Goal: Ask a question

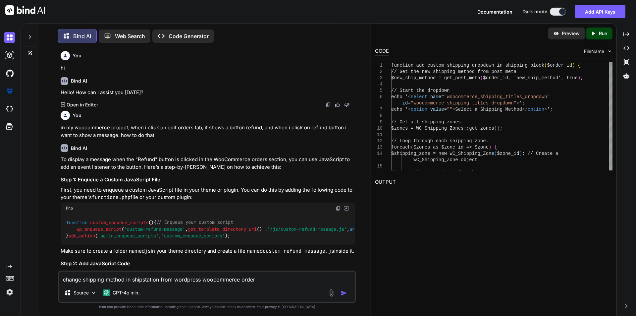
scroll to position [13552, 0]
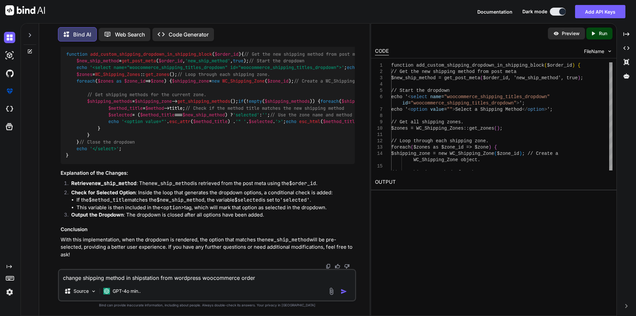
type textarea "x"
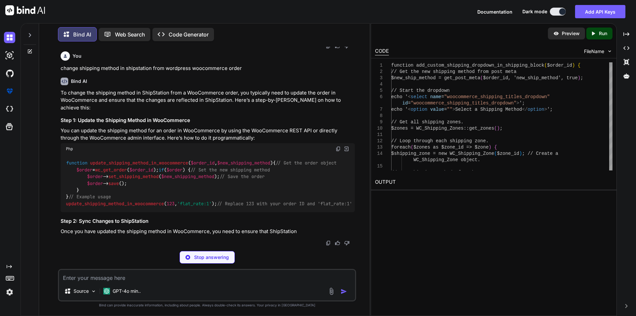
scroll to position [13913, 0]
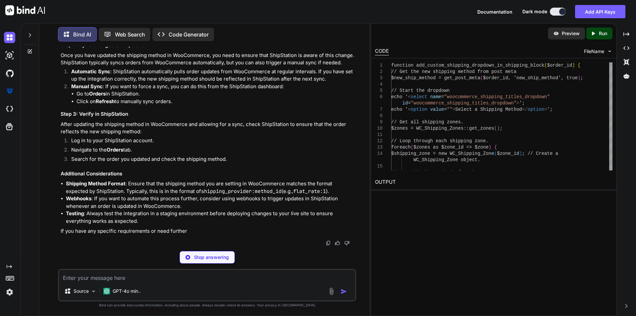
type textarea "x"
type textarea "} } // Example usage update_shipping_method_in_woocommerce(123, 'flat_rate:1');…"
type textarea "x"
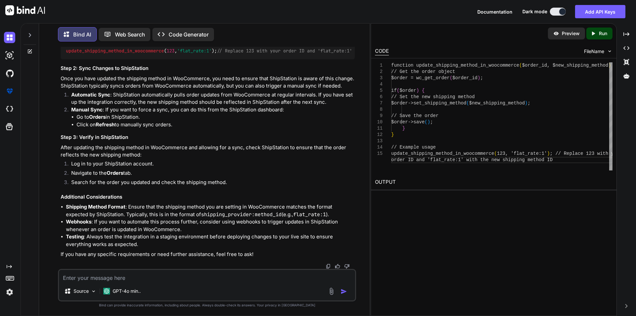
scroll to position [13899, 0]
drag, startPoint x: 87, startPoint y: 161, endPoint x: 132, endPoint y: 180, distance: 48.1
click at [132, 60] on div "function update_shipping_method_in_woocommerce ( $order_id , $new_shipping_meth…" at bounding box center [208, 31] width 294 height 58
copy code "$order -> set_shipping_method ( $new_shipping_method ); // Save the order $orde…"
click at [115, 279] on textarea at bounding box center [207, 276] width 296 height 12
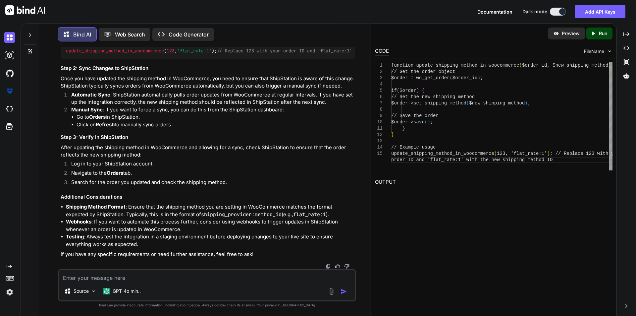
paste textarea "how does woocommerce refund works whcih hook is triggered"
type textarea "how does woocommerce refund works whcih hook is triggered"
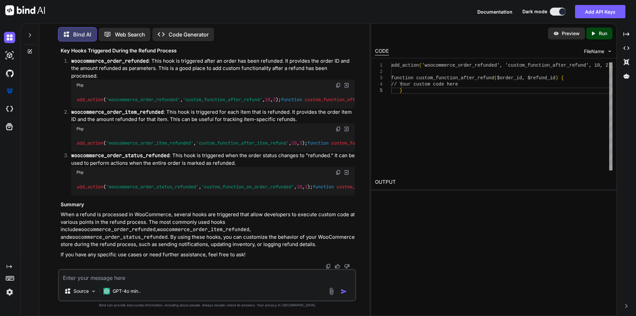
scroll to position [14488, 0]
click at [123, 276] on textarea at bounding box center [207, 276] width 296 height 12
paste textarea "how does woocommerce refund works whcih hook is triggered"
click at [144, 277] on textarea "how does woocommerce refund works whcih hook is triggered" at bounding box center [207, 276] width 296 height 12
click at [125, 277] on textarea "how does woocommerce refund works whcih hook is triggered" at bounding box center [207, 276] width 296 height 12
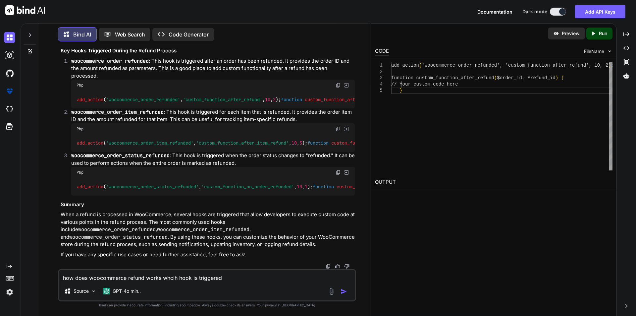
click at [128, 277] on textarea "how does woocommerce refund works whcih hook is triggered" at bounding box center [207, 276] width 296 height 12
type textarea "how does woocommerce partial items refund works whcih hook is triggered"
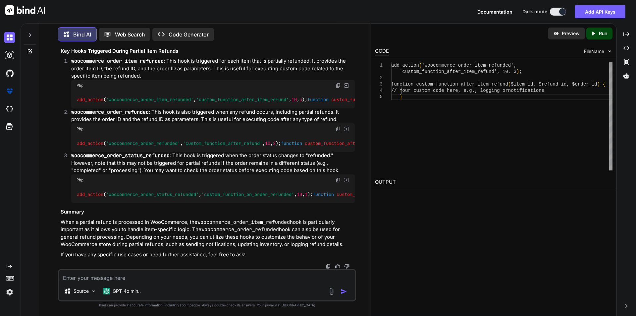
scroll to position [14389, 0]
drag, startPoint x: 76, startPoint y: 119, endPoint x: 185, endPoint y: 119, distance: 109.0
drag, startPoint x: 87, startPoint y: 118, endPoint x: 308, endPoint y: 113, distance: 220.4
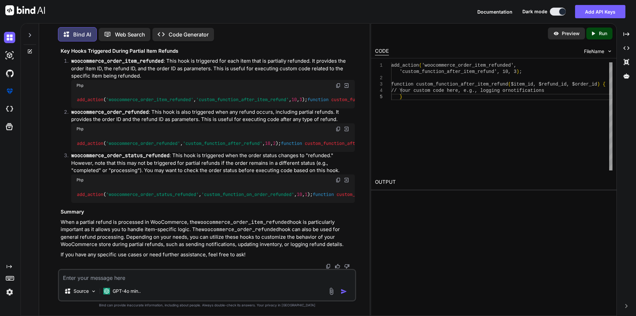
copy code "add_action ( 'woocommerce_order_refunded' , 'custom_function_after_refund' , 10…"
drag, startPoint x: 179, startPoint y: 131, endPoint x: 236, endPoint y: 132, distance: 57.7
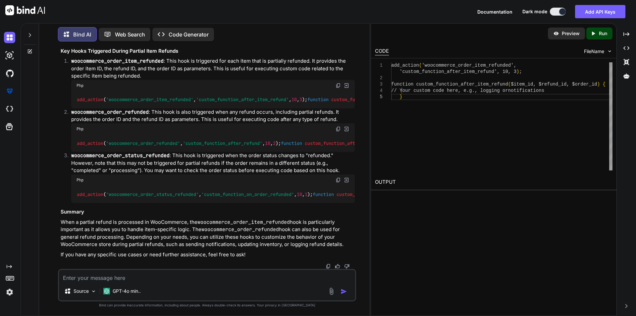
copy span "$order_id , $refund_id"
drag, startPoint x: 71, startPoint y: 111, endPoint x: 78, endPoint y: 116, distance: 8.2
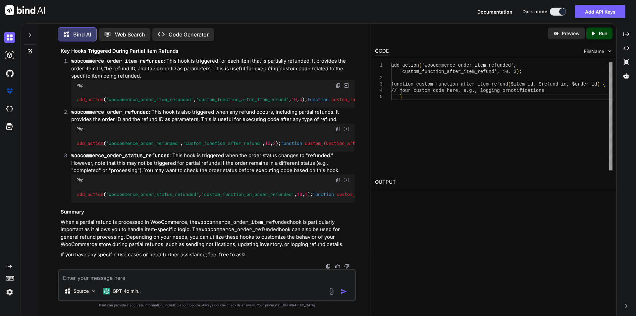
copy code "add_action ( 'woocommerce_order_refunded' , 'custom_function_after_refund' , 10…"
click at [140, 276] on textarea at bounding box center [207, 276] width 296 height 12
paste textarea "add_action('woocommerce_order_refunded', 'custom_function_after_refund', 10, 2)…"
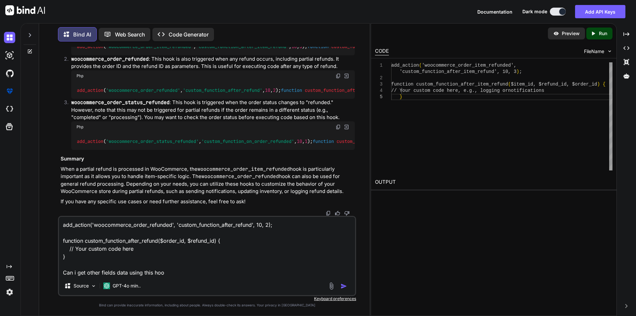
type textarea "add_action('woocommerce_order_refunded', 'custom_function_after_refund', 10, 2)…"
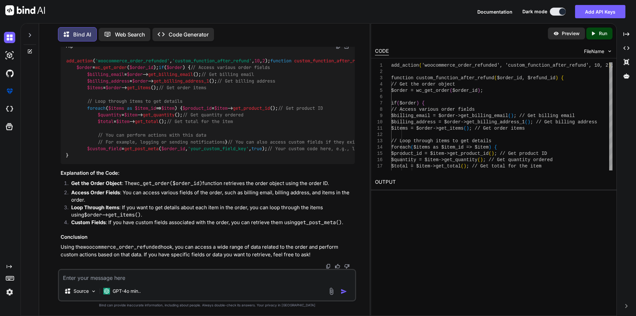
scroll to position [15316, 0]
click at [146, 276] on textarea at bounding box center [207, 276] width 296 height 12
type textarea "it is not a order field, but a drop down on edit order page\"
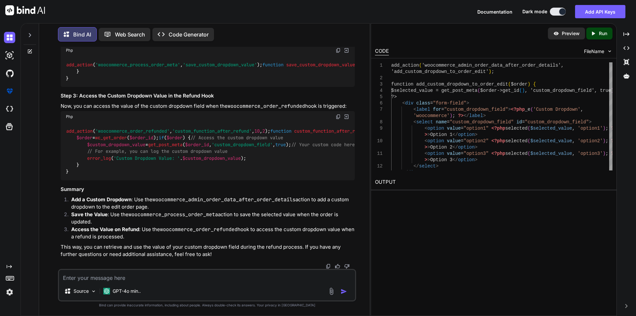
scroll to position [15699, 0]
click at [87, 282] on div "Source GPT-4o min.." at bounding box center [207, 285] width 298 height 32
click at [97, 280] on textarea at bounding box center [207, 276] width 296 height 12
type textarea "i want the value of the dropdown when refunding"
click at [346, 290] on img "button" at bounding box center [344, 291] width 7 height 7
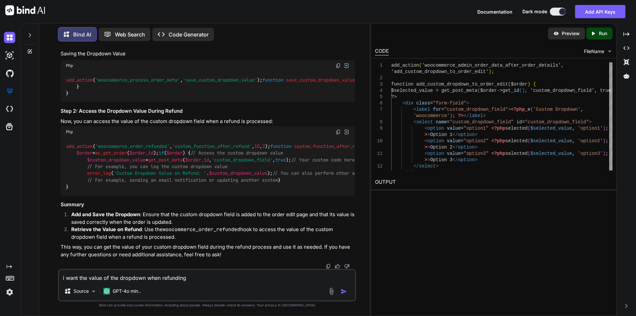
scroll to position [16433, 0]
click at [78, 279] on textarea "i want the value of the dropdown when refunding" at bounding box center [207, 276] width 296 height 12
type textarea "how to add if i directly refund on edit page"
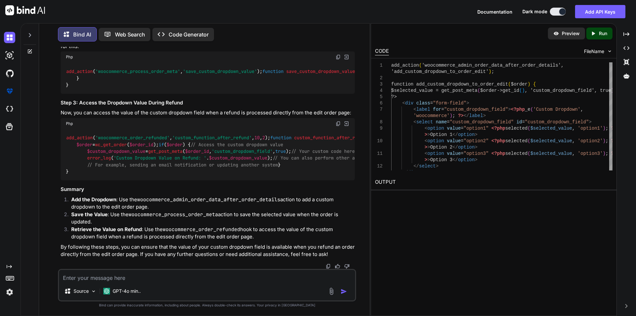
scroll to position [17012, 0]
click at [137, 278] on textarea at bounding box center [207, 276] width 296 height 12
type textarea "the order is not updated"
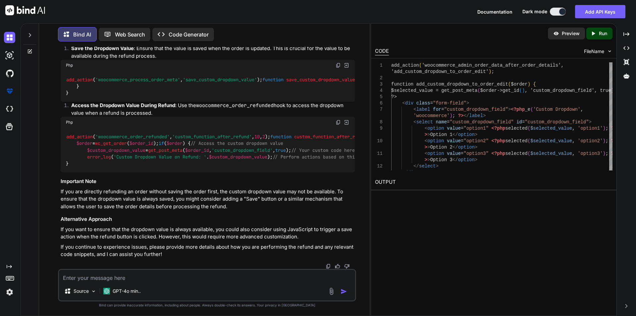
scroll to position [17574, 0]
click at [132, 277] on textarea at bounding box center [207, 276] width 296 height 12
type textarea "i dont want to update the order, when i click refund the selected item in dromp…"
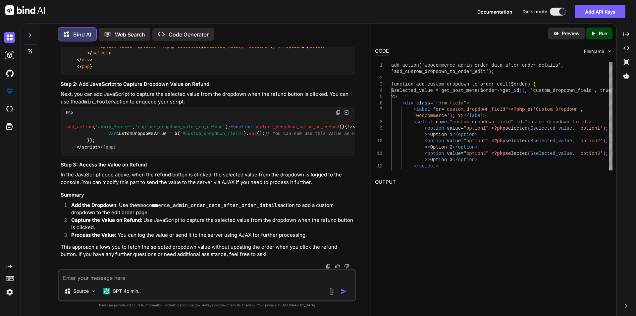
scroll to position [18096, 0]
click at [117, 275] on textarea at bounding box center [207, 276] width 296 height 12
type textarea "i dont want to use js"
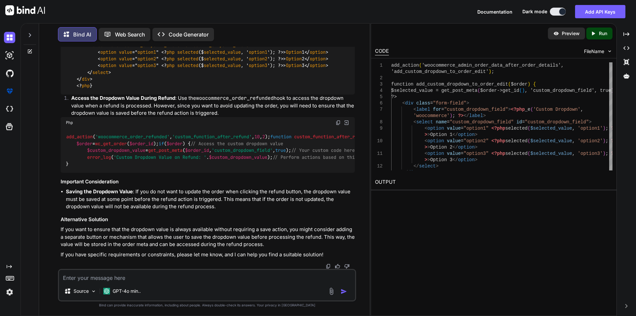
scroll to position [18451, 0]
click at [236, 173] on div "add_action ( 'woocommerce_order_refunded' , 'custom_function_after_refund' , 10…" at bounding box center [208, 150] width 294 height 44
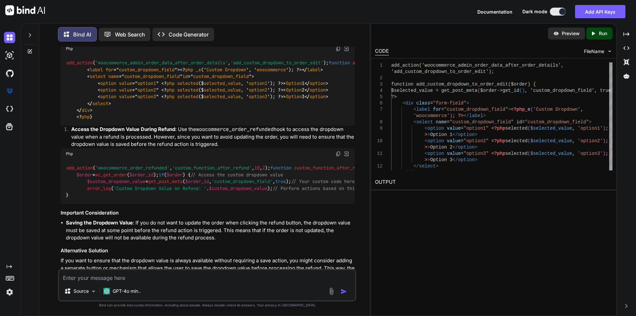
scroll to position [13857, 0]
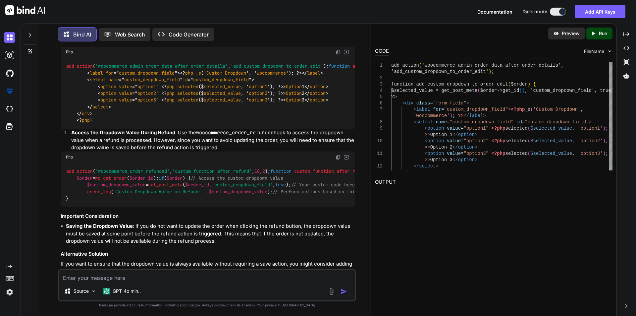
drag, startPoint x: 134, startPoint y: 224, endPoint x: 87, endPoint y: 204, distance: 51.3
drag, startPoint x: 84, startPoint y: 223, endPoint x: 82, endPoint y: 215, distance: 7.8
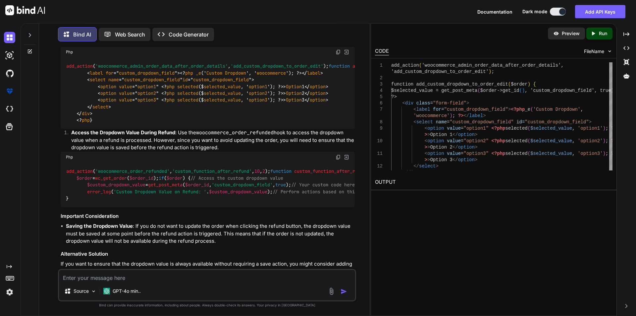
drag, startPoint x: 76, startPoint y: 176, endPoint x: 94, endPoint y: 228, distance: 54.9
copy code "$order = wc_get_order ( $order_id ); if ( $order ) { // Set the new shipping me…"
click at [235, 280] on textarea at bounding box center [207, 276] width 296 height 12
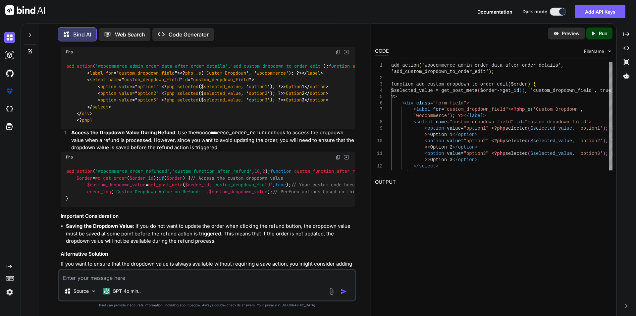
paste textarea "Fatal error: Uncaught Error: Call to undefined method Automattic\WooCommerce\Ad…"
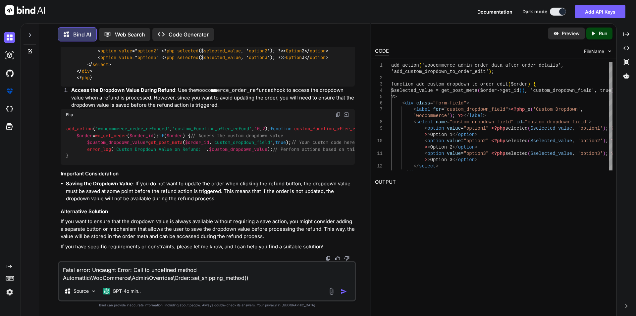
scroll to position [13890, 0]
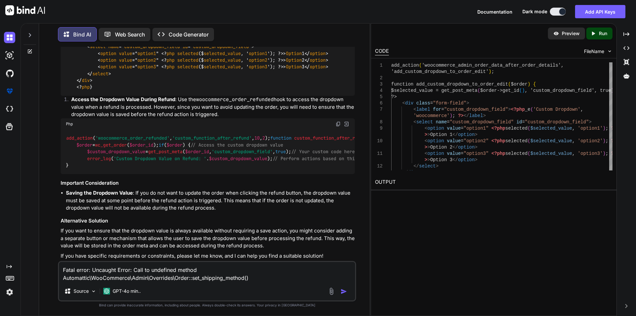
drag, startPoint x: 131, startPoint y: 154, endPoint x: 84, endPoint y: 197, distance: 64.0
drag, startPoint x: 84, startPoint y: 197, endPoint x: 76, endPoint y: 142, distance: 55.0
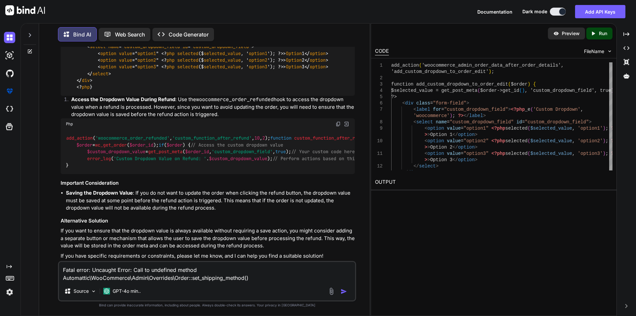
drag, startPoint x: 87, startPoint y: 197, endPoint x: 77, endPoint y: 145, distance: 53.0
copy code "$order = wc_get_order ( $order_id ); if ( $order ) { // Set the new shipping me…"
click at [263, 278] on textarea "Fatal error: Uncaught Error: Call to undefined method Automattic\WooCommerce\Ad…" at bounding box center [207, 272] width 296 height 20
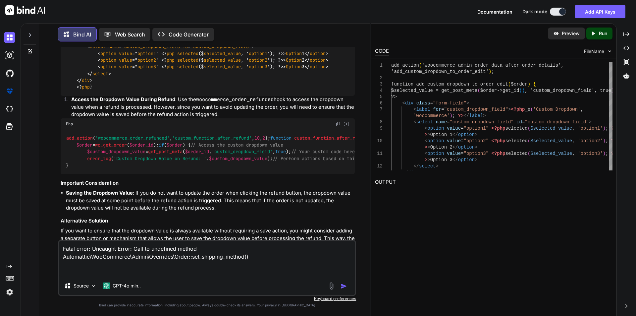
paste textarea "$order = wc_get_order($order_id); if ($order) { // Set the new shipping method …"
type textarea "Fatal error: Uncaught Error: Call to undefined method Automattic\WooCommerce\Ad…"
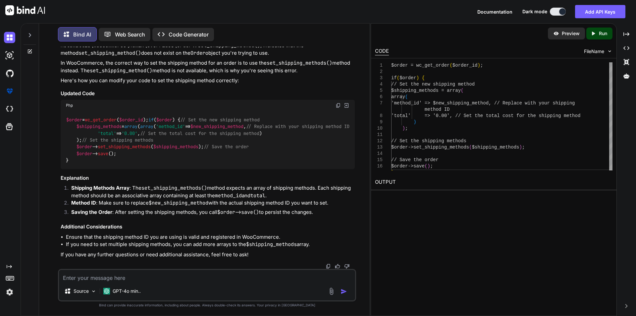
scroll to position [18920, 0]
click at [157, 278] on textarea at bounding box center [207, 276] width 296 height 12
paste textarea "how to only update shipping method name in woocommerce order through code"
type textarea "how to only update shipping method name in woocommerce order through code"
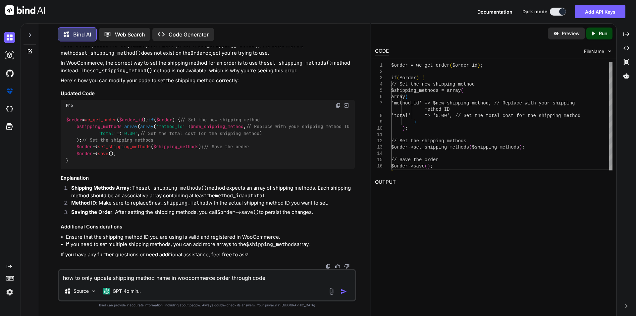
click at [342, 292] on img "button" at bounding box center [344, 291] width 7 height 7
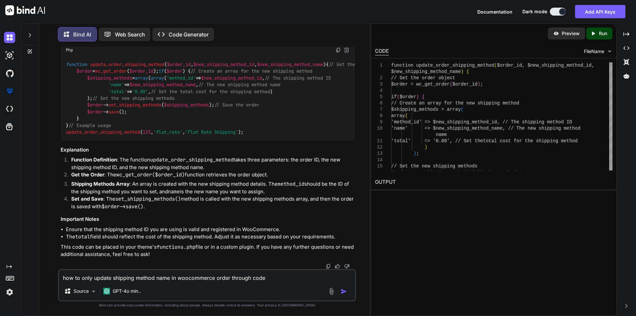
scroll to position [19382, 0]
click at [29, 35] on icon at bounding box center [30, 35] width 2 height 4
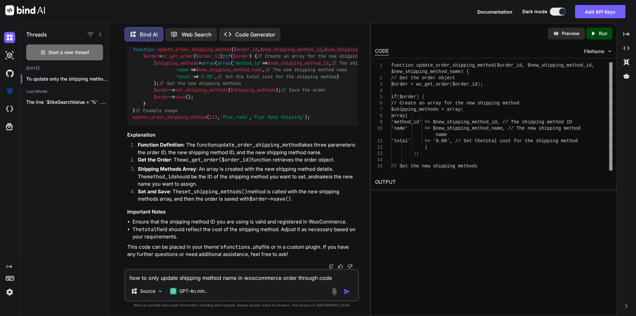
scroll to position [20513, 0]
click at [53, 50] on span "Start a new thread" at bounding box center [68, 52] width 41 height 7
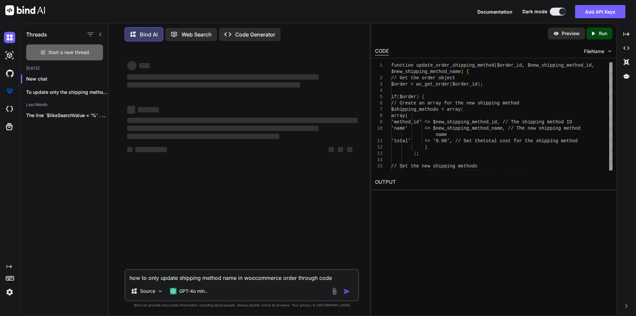
scroll to position [0, 0]
click at [166, 275] on textarea "how to only update shipping method name in woocommerce order through code" at bounding box center [242, 276] width 233 height 12
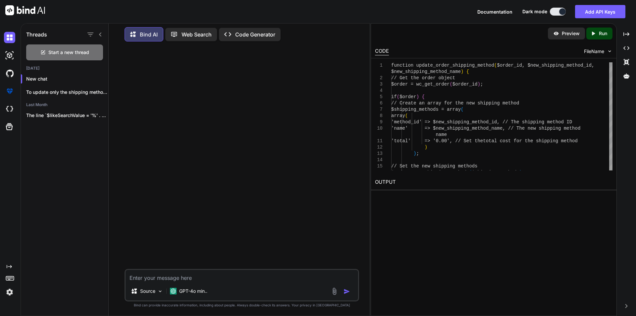
paste textarea "jQuery(document).ready(function($) { // alert("HI"); // Target the refund butto…"
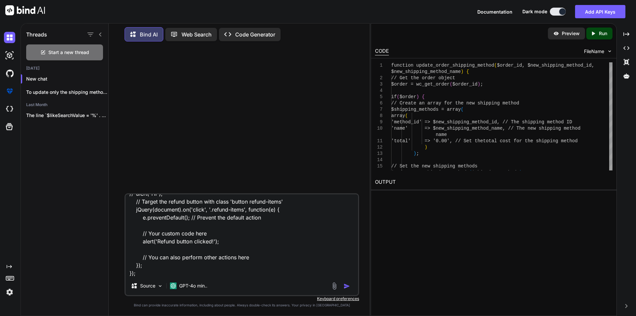
click at [152, 273] on textarea "jQuery(document).ready(function($) { // alert("HI"); // Target the refund butto…" at bounding box center [242, 235] width 233 height 82
click at [152, 275] on textarea "jQuery(document).ready(function($) { // alert("HI"); // Target the refund butto…" at bounding box center [242, 235] width 233 height 82
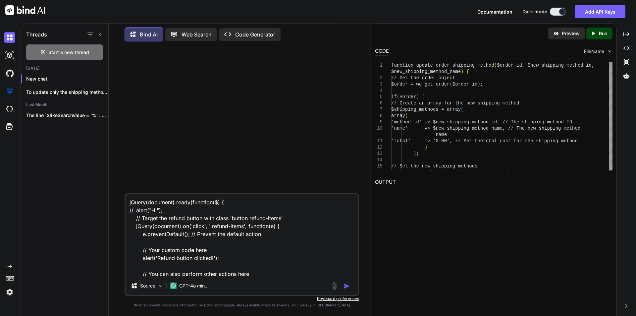
drag, startPoint x: 210, startPoint y: 227, endPoint x: 243, endPoint y: 226, distance: 32.8
click at [243, 226] on textarea "jQuery(document).ready(function($) { // alert("HI"); // Target the refund butto…" at bounding box center [242, 235] width 233 height 82
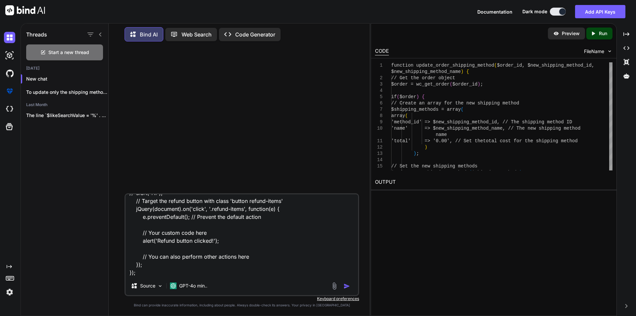
click at [149, 271] on textarea "jQuery(document).ready(function($) { // alert("HI"); // Target the refund butto…" at bounding box center [242, 235] width 233 height 82
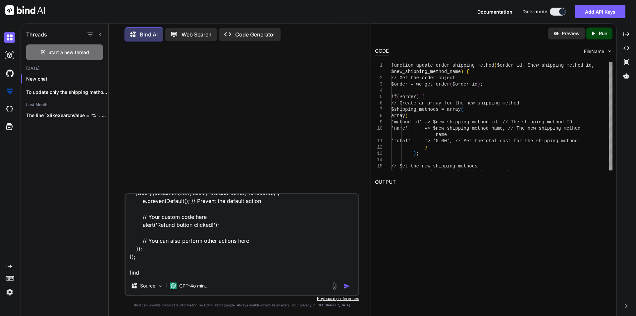
paste textarea ".refund-items"
type textarea "jQuery(document).ready(function($) { // alert("HI"); // Target the refund butto…"
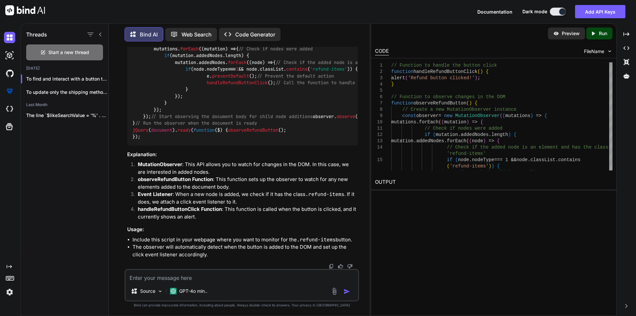
scroll to position [276, 0]
click at [198, 276] on textarea at bounding box center [242, 276] width 233 height 12
type textarea "show alert when clicking on button"
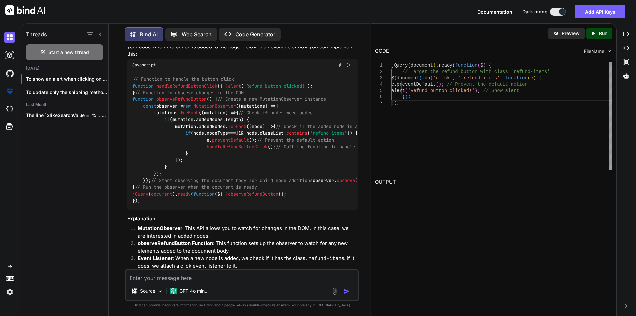
scroll to position [0, 0]
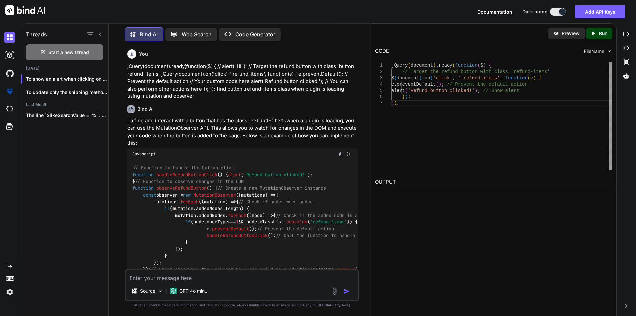
click at [341, 154] on img at bounding box center [341, 153] width 5 height 5
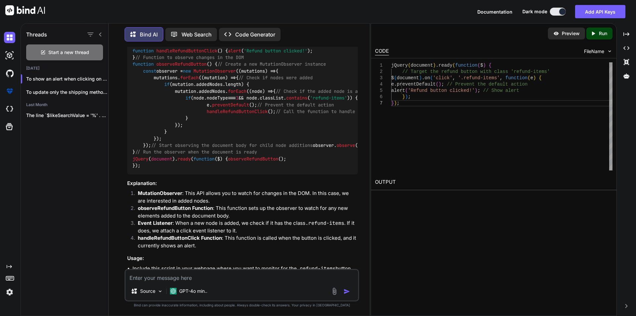
scroll to position [166, 0]
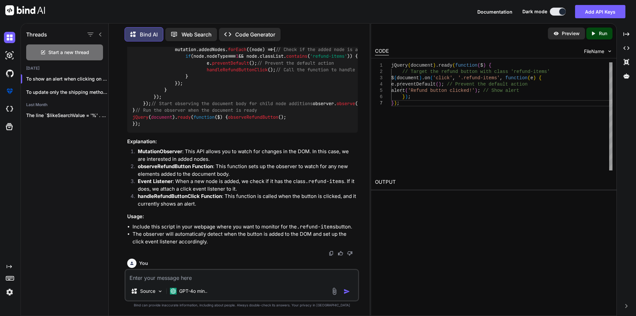
click at [223, 133] on div "// Function to handle the button click function handleRefundButtonClick ( ) { a…" at bounding box center [242, 63] width 231 height 139
drag, startPoint x: 263, startPoint y: 256, endPoint x: 309, endPoint y: 255, distance: 46.1
click at [309, 246] on div "To find and interact with a button that has the class .refund-items when a plug…" at bounding box center [242, 98] width 231 height 294
drag, startPoint x: 301, startPoint y: 256, endPoint x: 321, endPoint y: 255, distance: 20.6
click at [321, 246] on div "To find and interact with a button that has the class .refund-items when a plug…" at bounding box center [242, 98] width 231 height 294
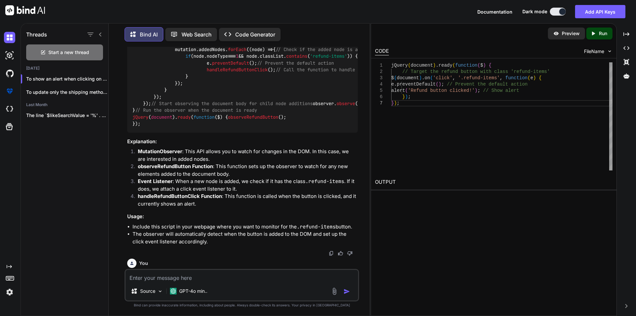
click at [293, 133] on div "// Function to handle the button click function handleRefundButtonClick ( ) { a…" at bounding box center [242, 63] width 231 height 139
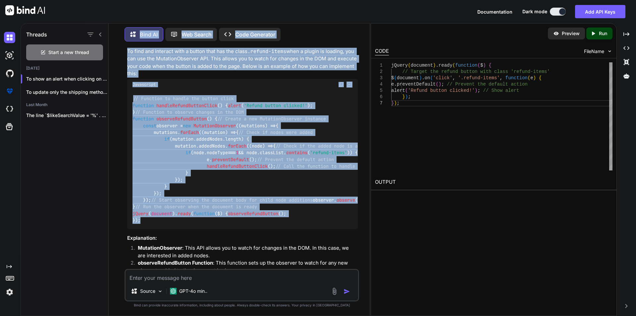
scroll to position [47, 0]
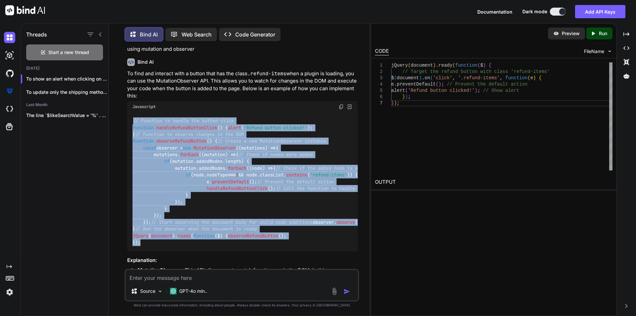
drag, startPoint x: 162, startPoint y: 181, endPoint x: 125, endPoint y: 120, distance: 71.4
click at [125, 120] on div "You jQuery(document).ready(function($) { // alert("HI"); // Target the refund b…" at bounding box center [242, 181] width 235 height 269
copy code "// Function to handle the button click function handleRefundButtonClick ( ) { a…"
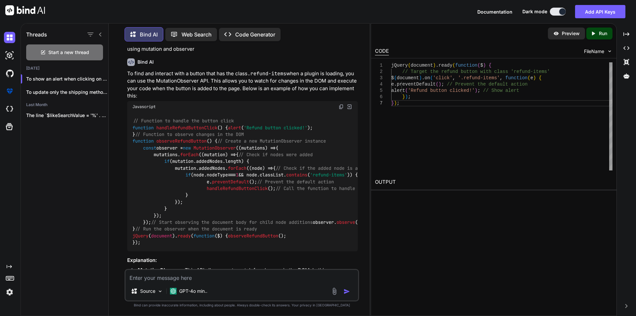
click at [194, 279] on textarea at bounding box center [242, 276] width 233 height 12
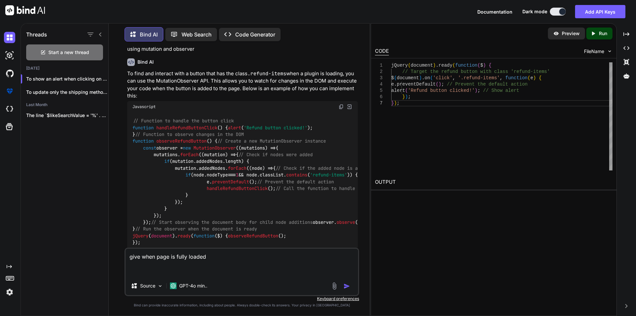
paste textarea "// Function to handle the button click function handleRefundButtonClick() { ale…"
type textarea "give when page is fully loaded // Function to handle the button click function …"
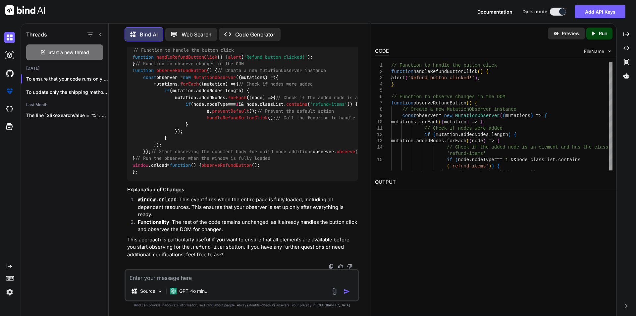
scroll to position [799, 0]
click at [339, 38] on img at bounding box center [341, 35] width 5 height 5
